Goal: Information Seeking & Learning: Learn about a topic

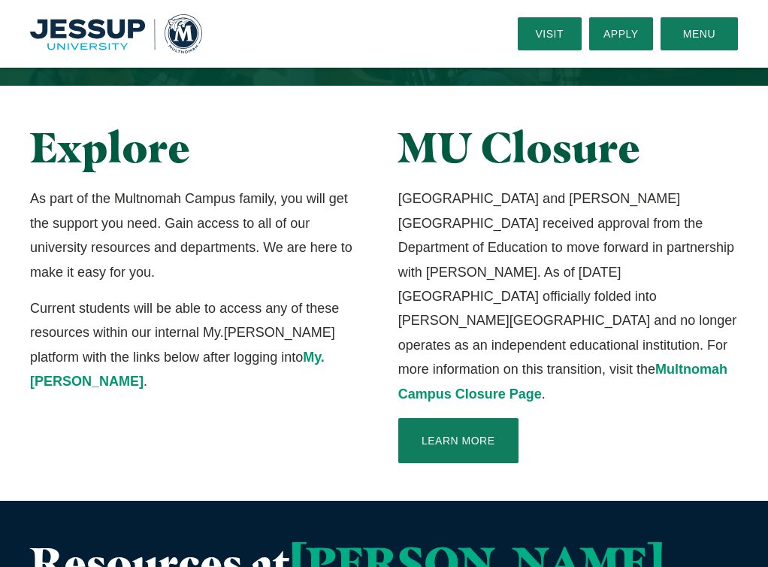
scroll to position [210, 0]
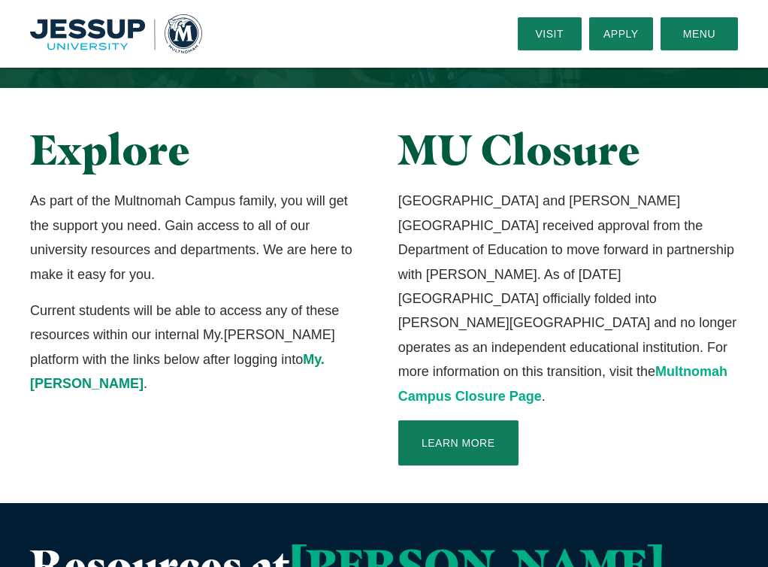
click at [563, 364] on link "Multnomah Campus Closure Page" at bounding box center [562, 383] width 329 height 39
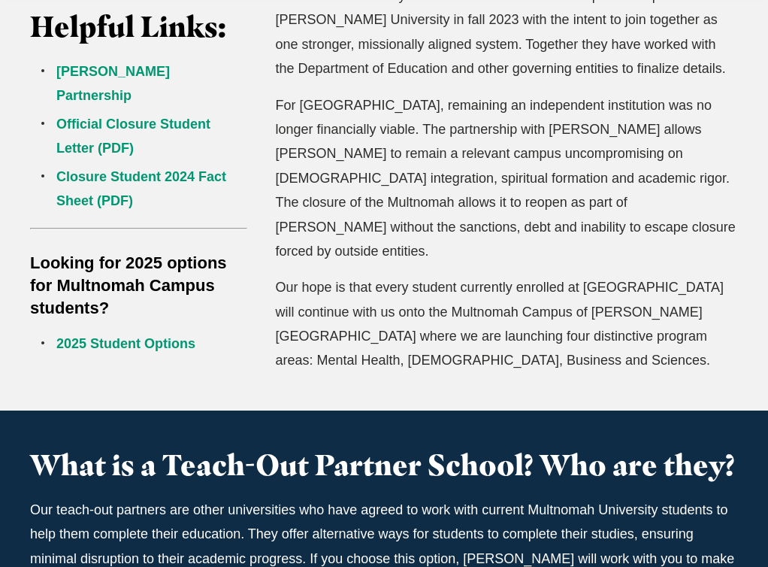
scroll to position [484, 0]
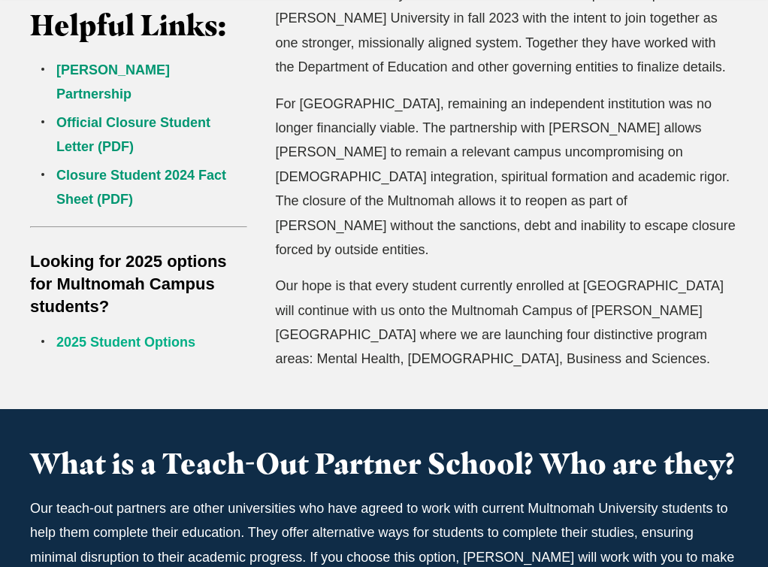
click at [128, 334] on link "2025 Student Options" at bounding box center [125, 341] width 139 height 15
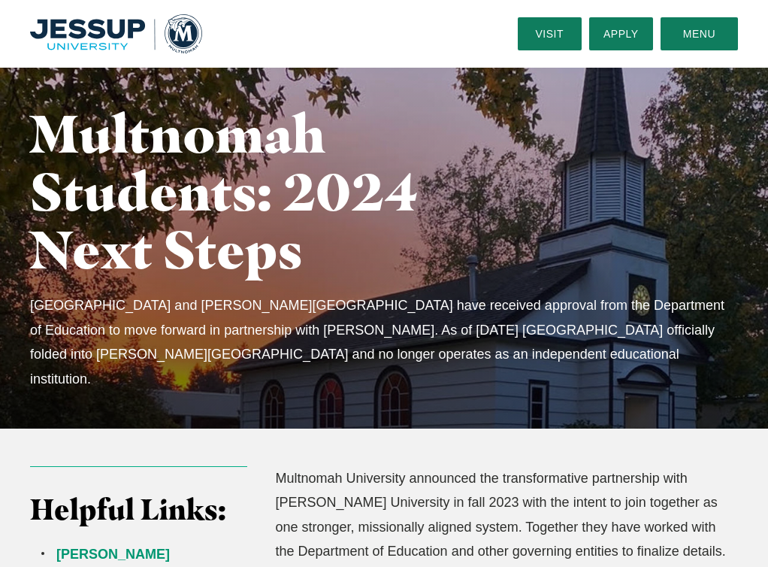
scroll to position [0, 0]
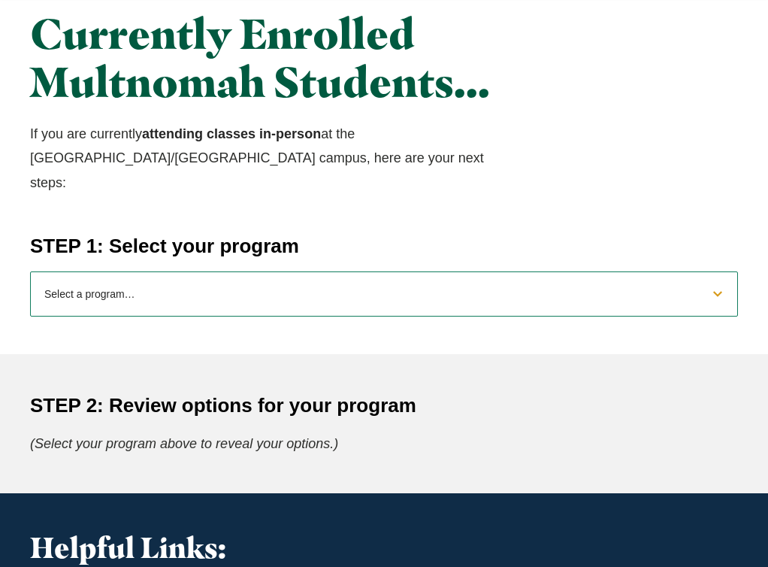
scroll to position [457, 0]
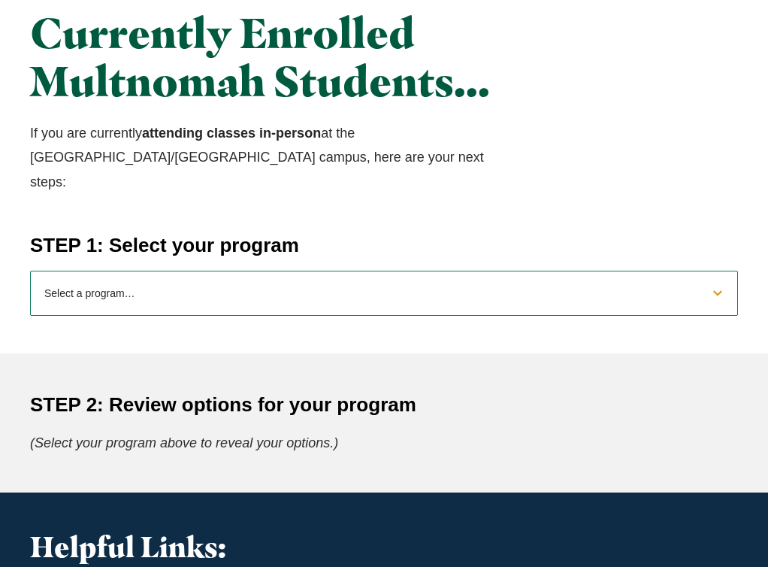
select select "2025macounseling"
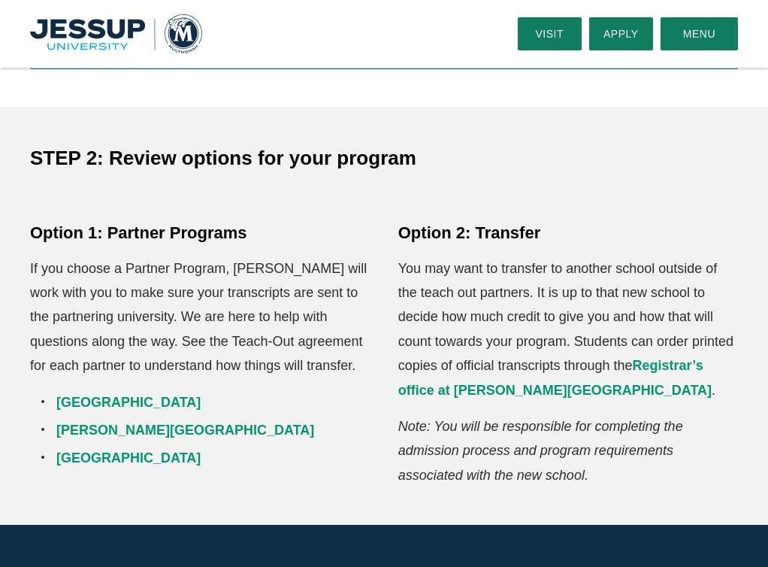
scroll to position [699, 0]
